Goal: Task Accomplishment & Management: Manage account settings

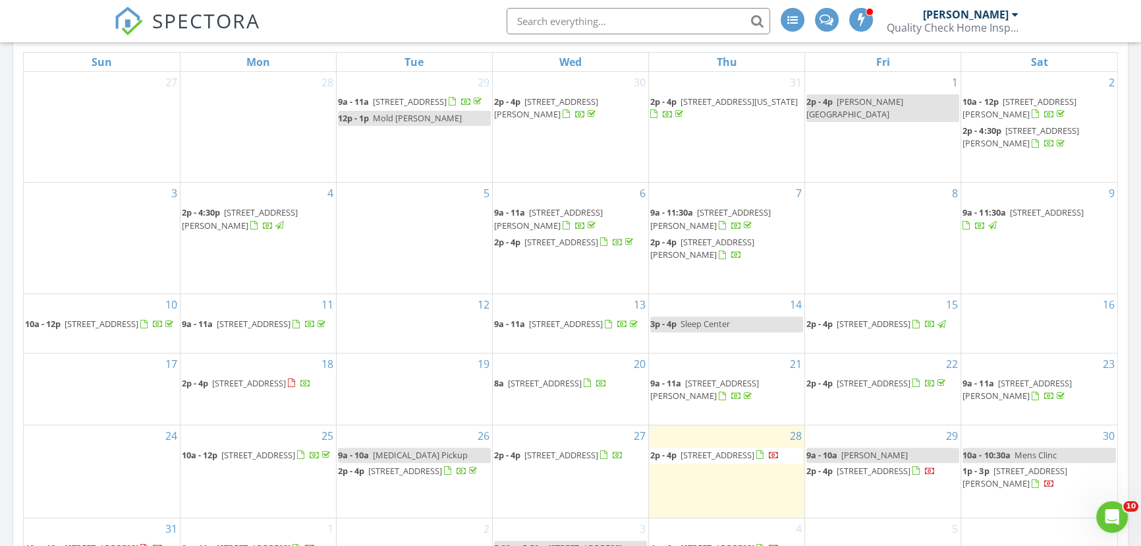
scroll to position [778, 0]
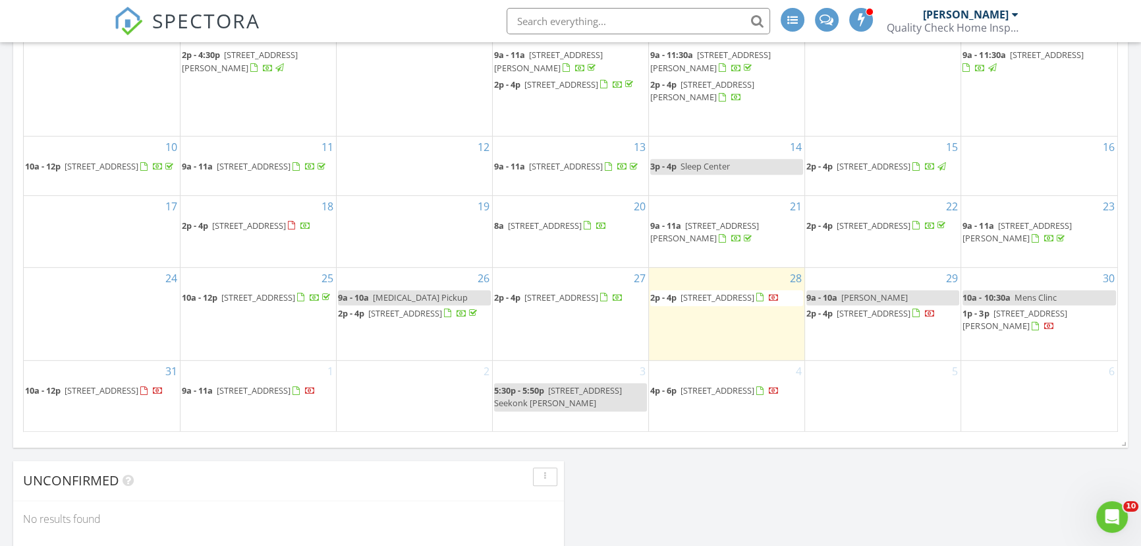
drag, startPoint x: 70, startPoint y: 379, endPoint x: 54, endPoint y: 393, distance: 21.0
click at [54, 393] on span "10a - 12p" at bounding box center [43, 390] width 36 height 12
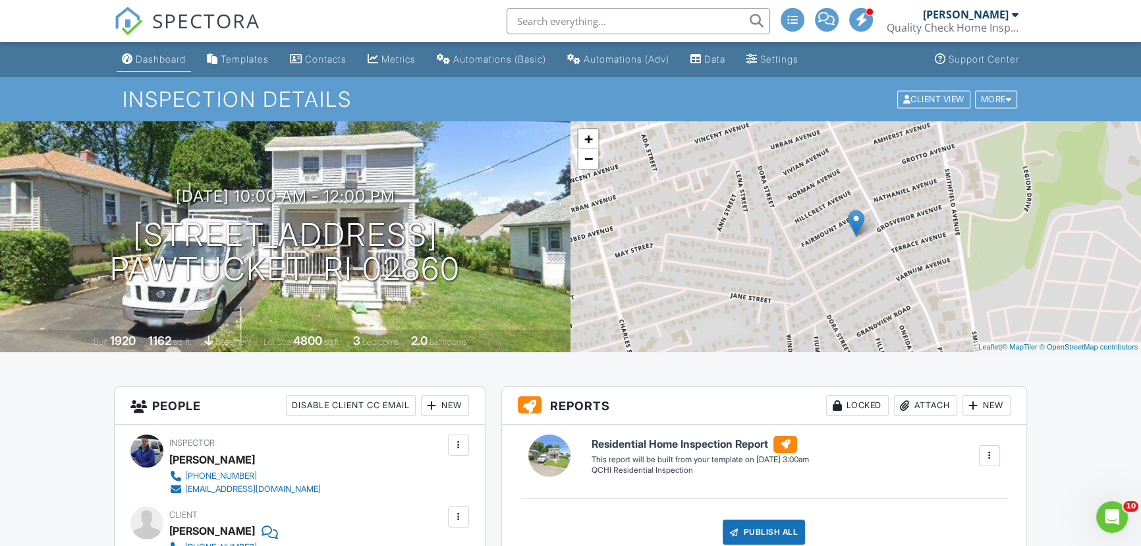
click at [153, 65] on link "Dashboard" at bounding box center [154, 59] width 74 height 24
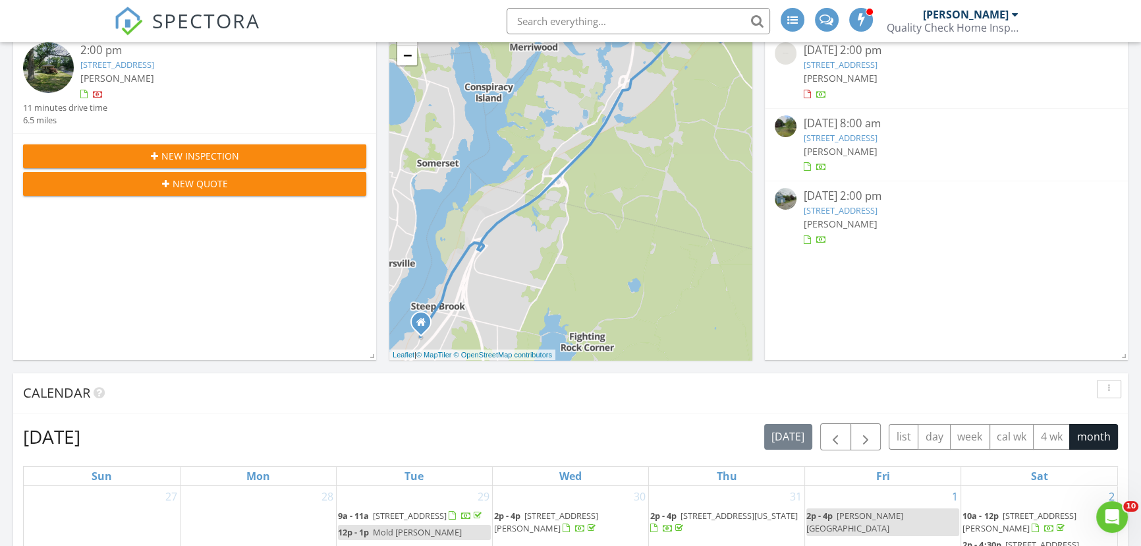
scroll to position [179, 0]
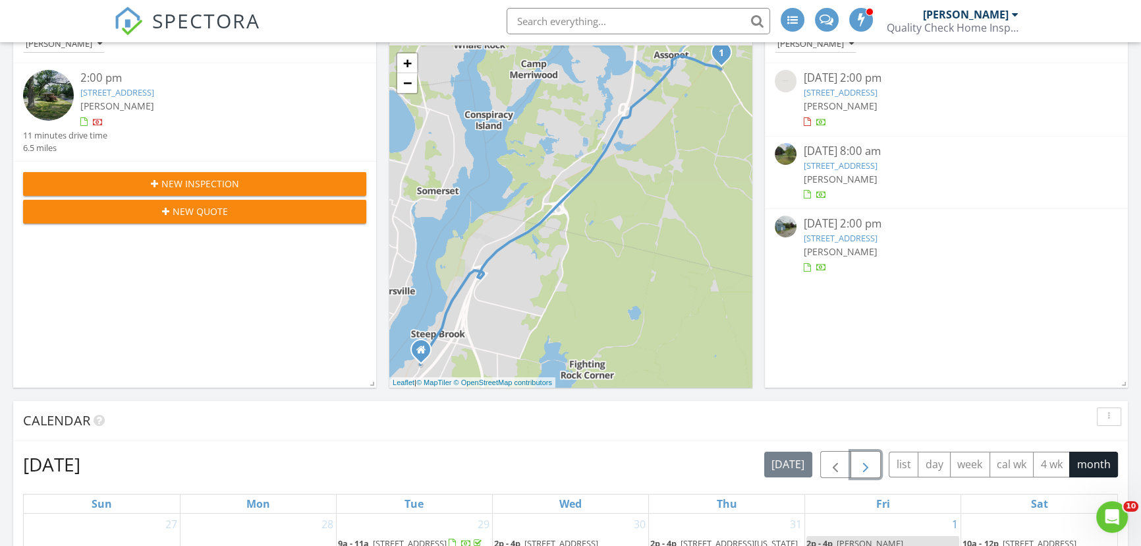
click at [877, 462] on button "button" at bounding box center [866, 464] width 31 height 27
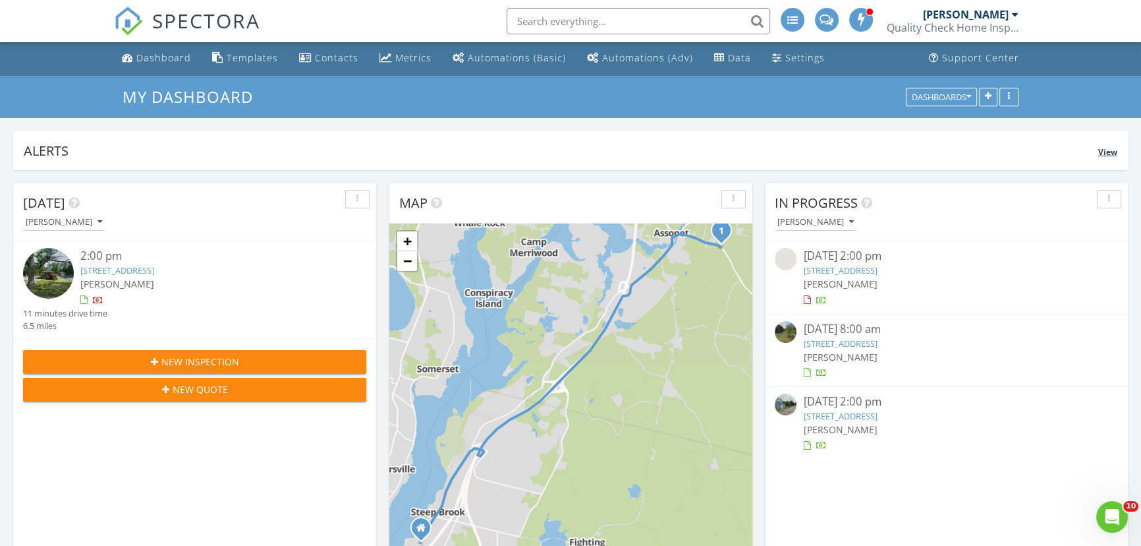
scroll to position [0, 0]
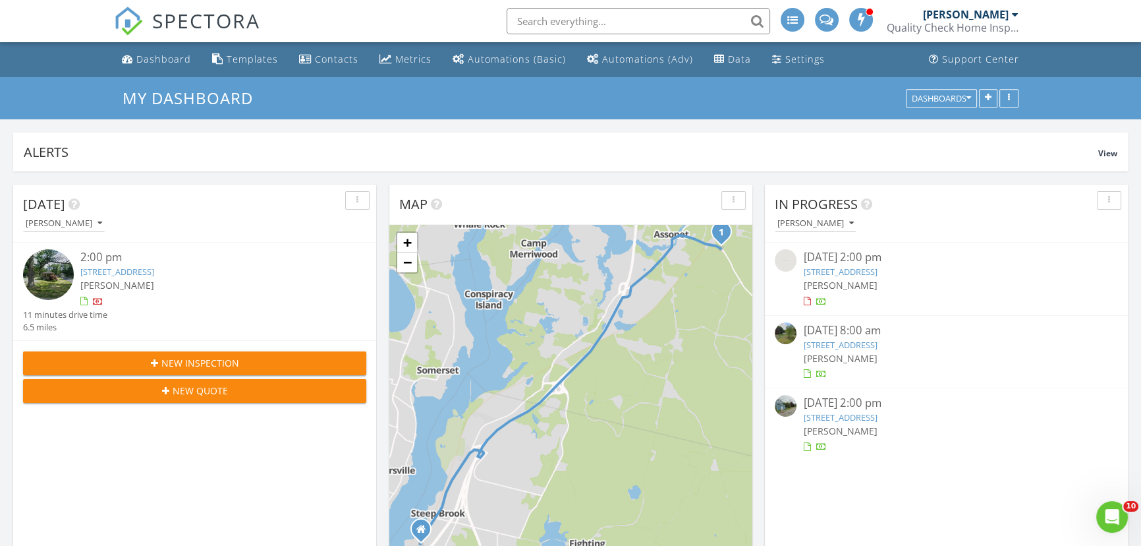
click at [845, 269] on link "[STREET_ADDRESS]" at bounding box center [840, 272] width 74 height 12
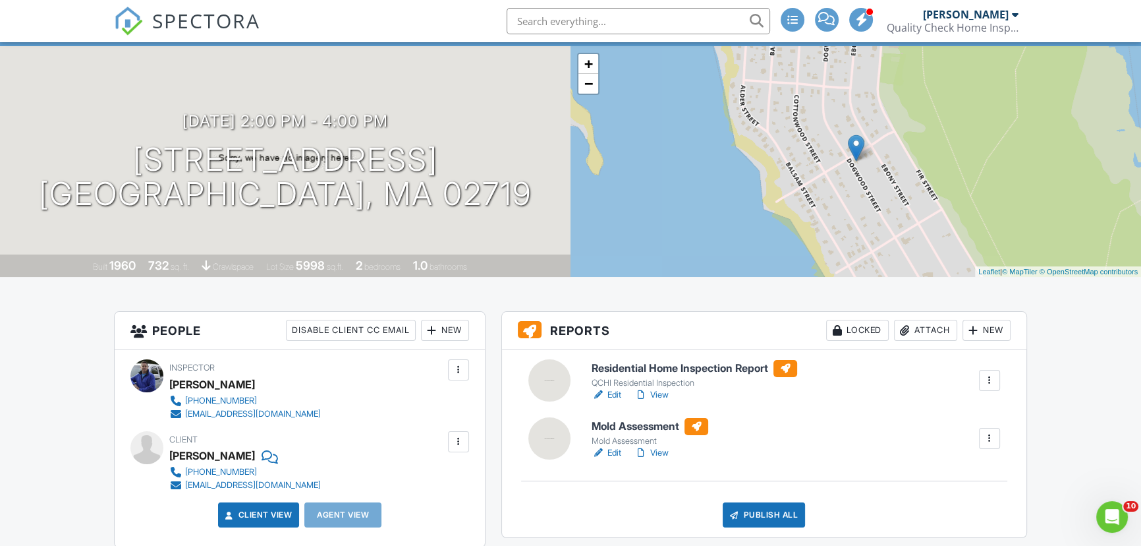
scroll to position [119, 0]
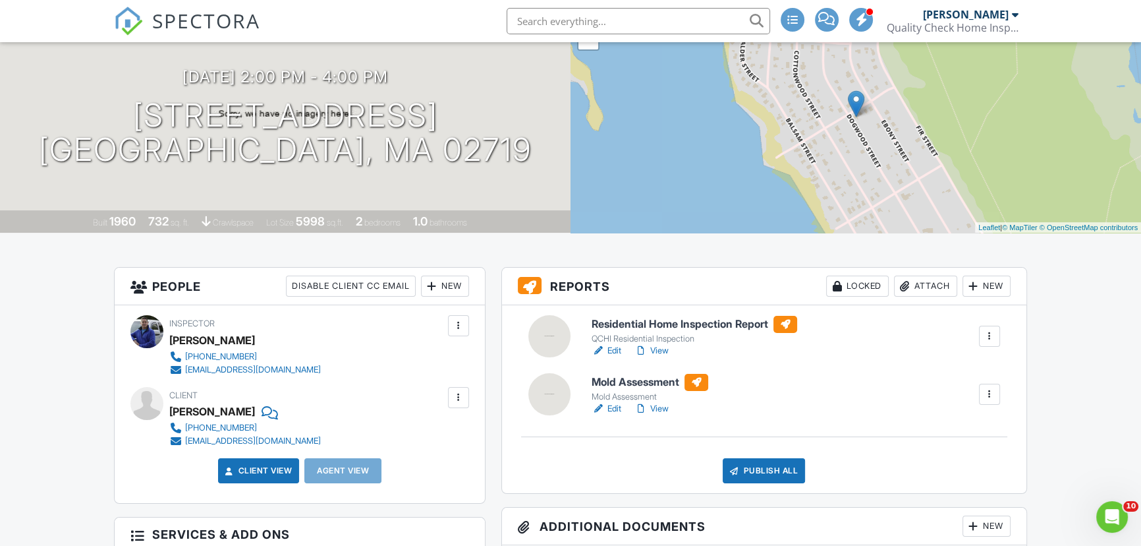
click at [615, 349] on link "Edit" at bounding box center [607, 350] width 30 height 13
